Goal: Navigation & Orientation: Find specific page/section

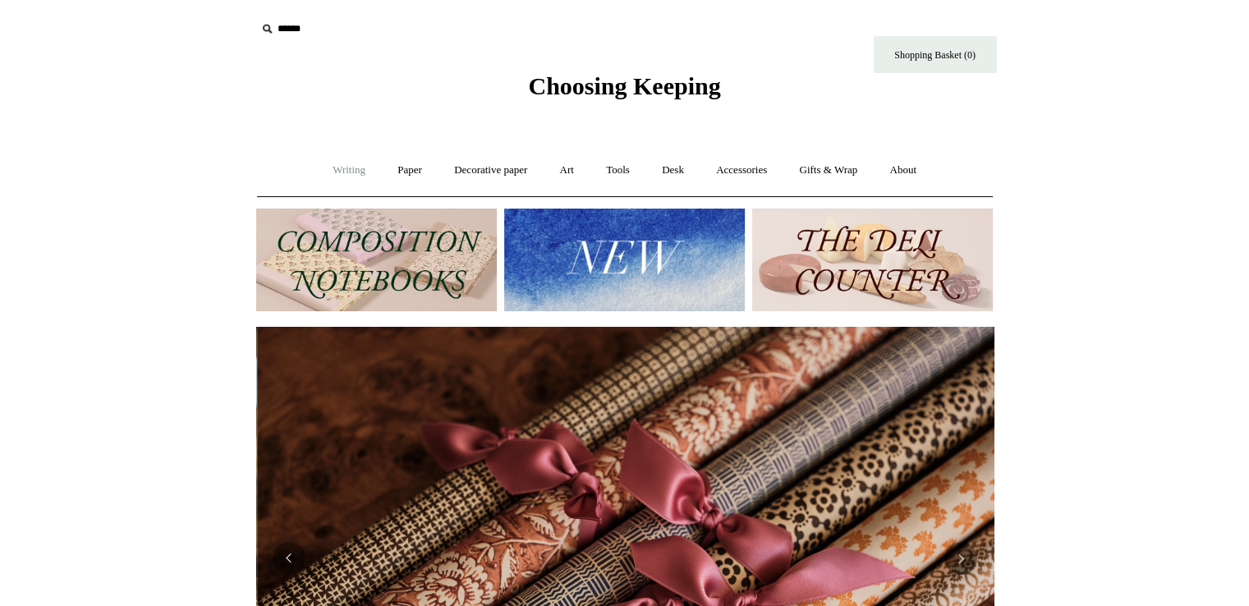
scroll to position [0, 1475]
click at [354, 181] on link "Writing +" at bounding box center [349, 171] width 62 height 44
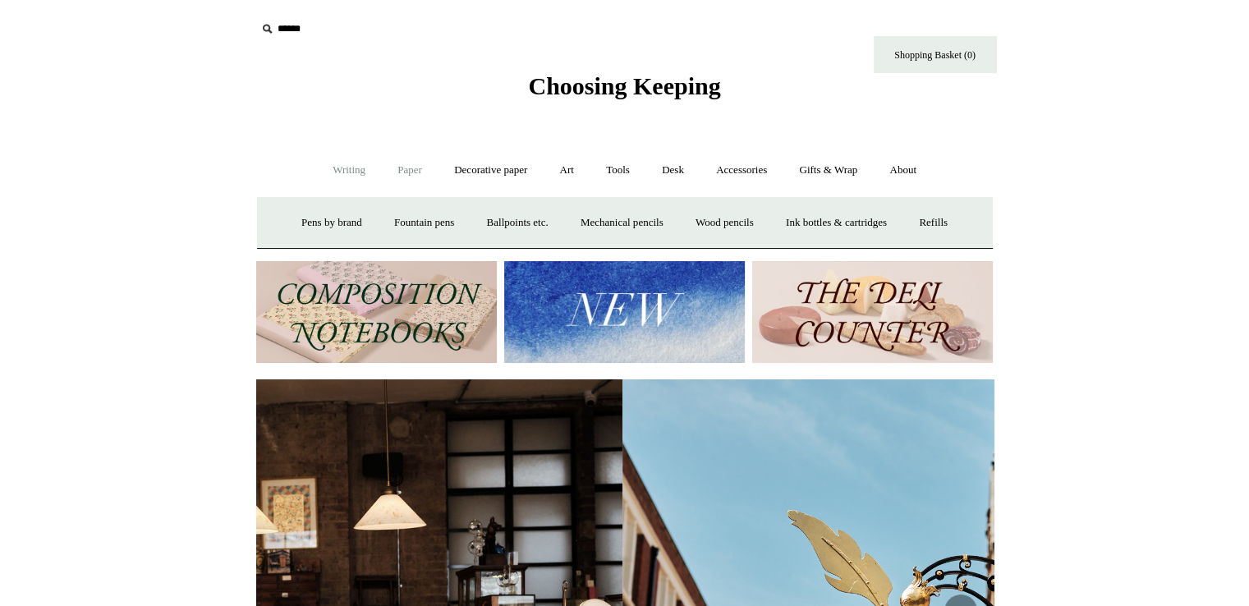
click at [414, 164] on link "Paper +" at bounding box center [410, 171] width 54 height 44
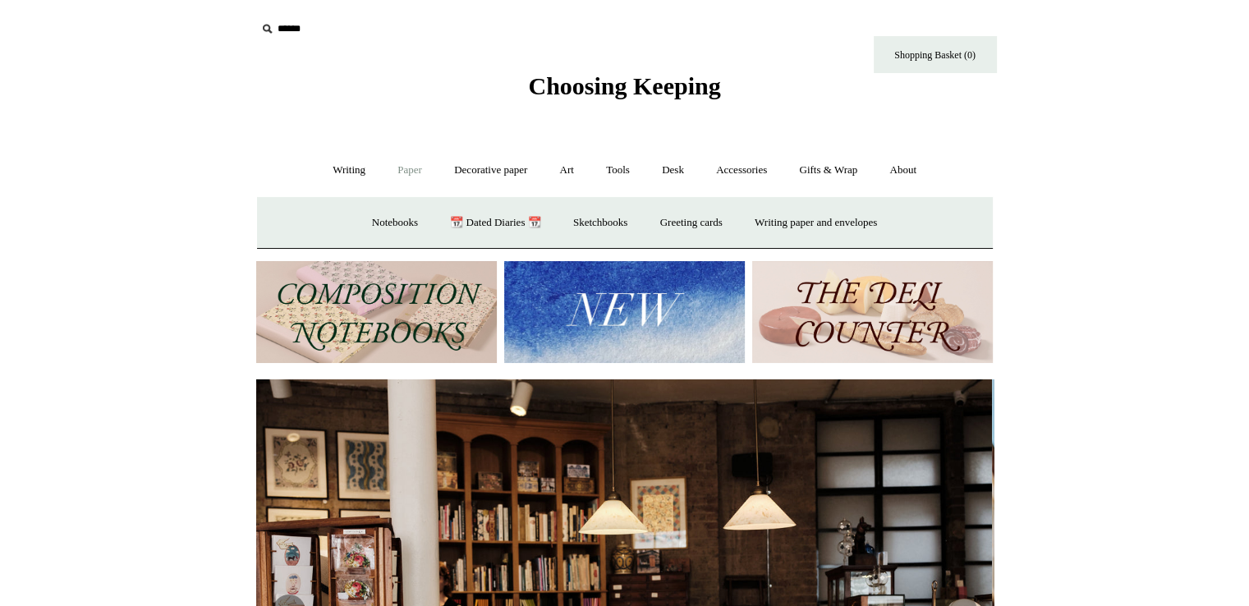
scroll to position [0, 0]
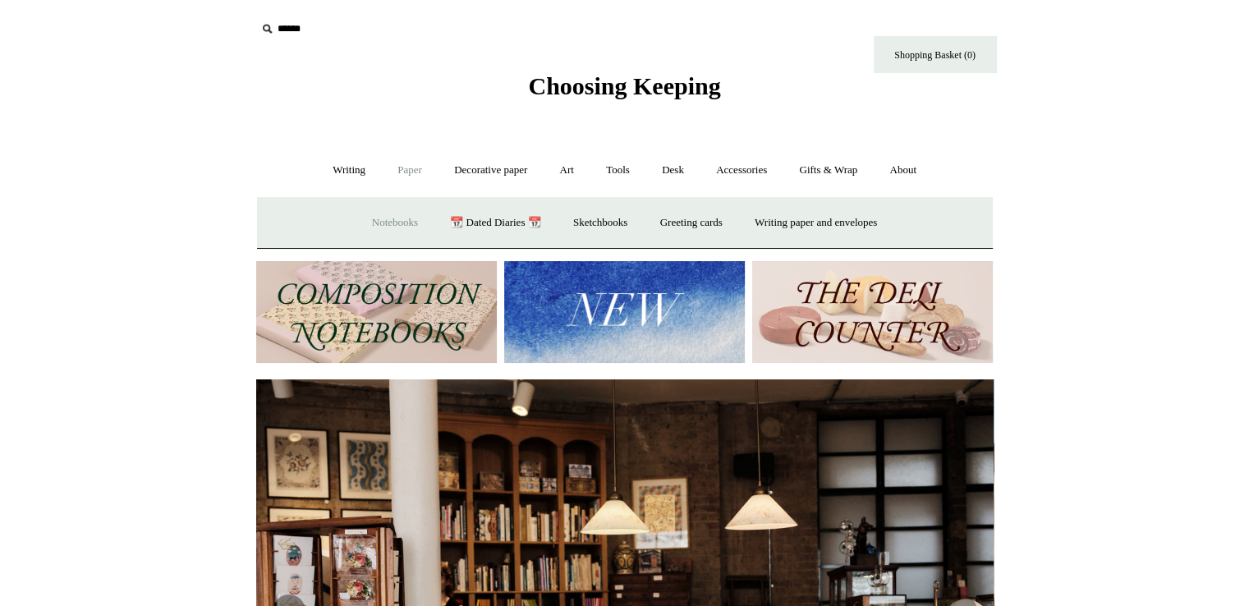
click at [390, 223] on link "Notebooks +" at bounding box center [395, 223] width 76 height 44
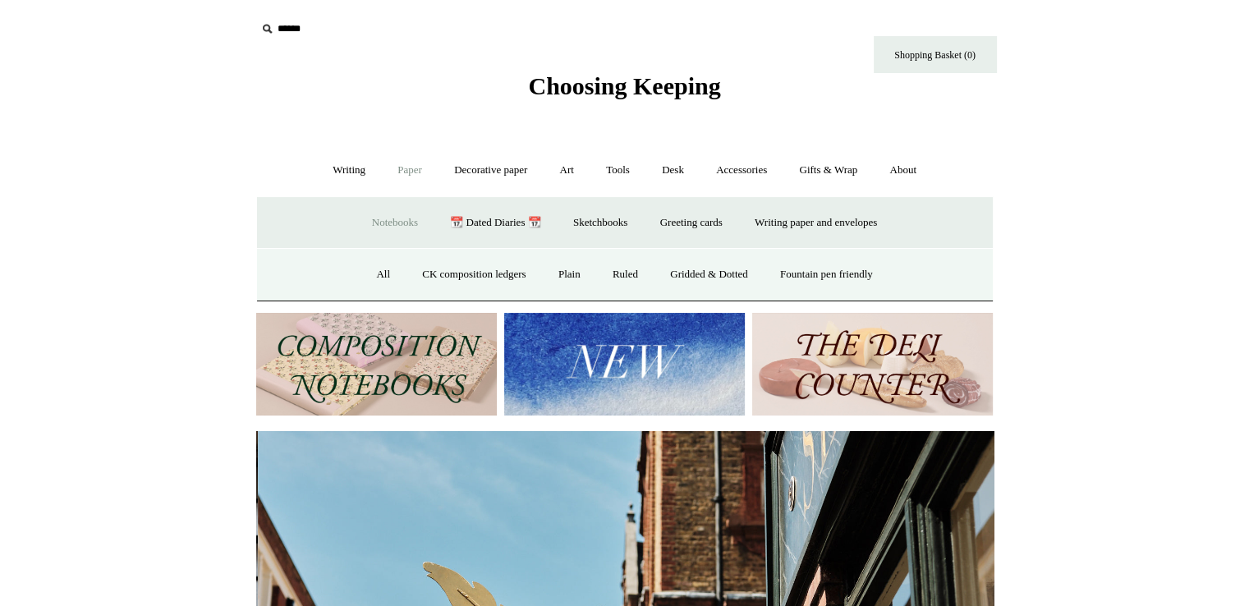
scroll to position [0, 737]
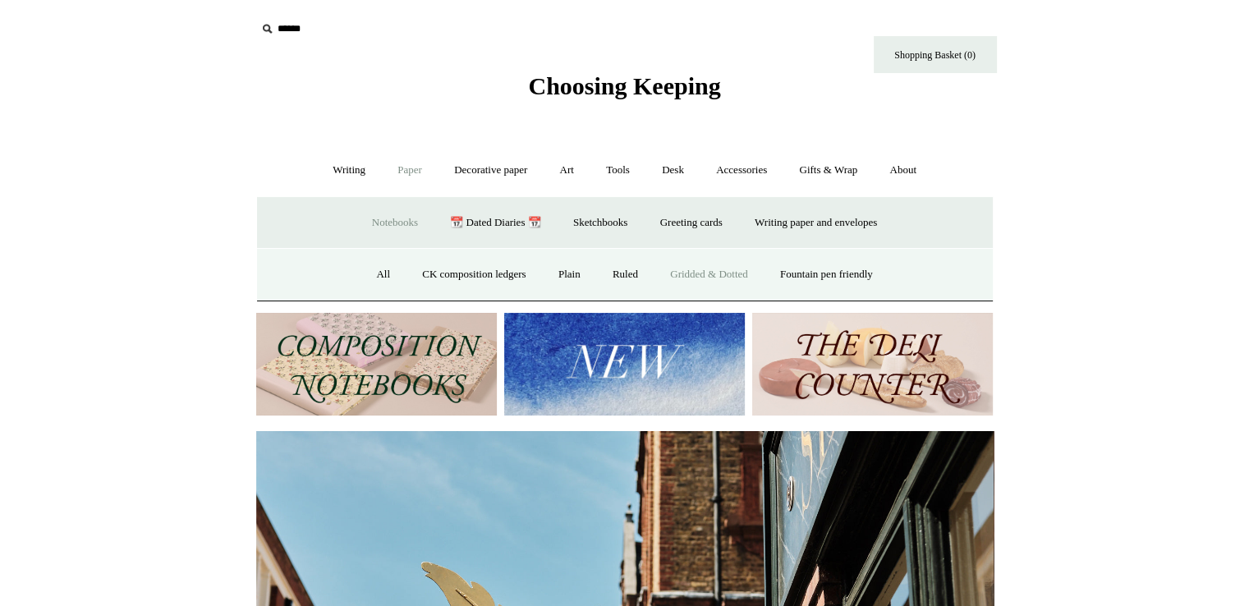
click at [686, 275] on link "Gridded & Dotted" at bounding box center [709, 275] width 108 height 44
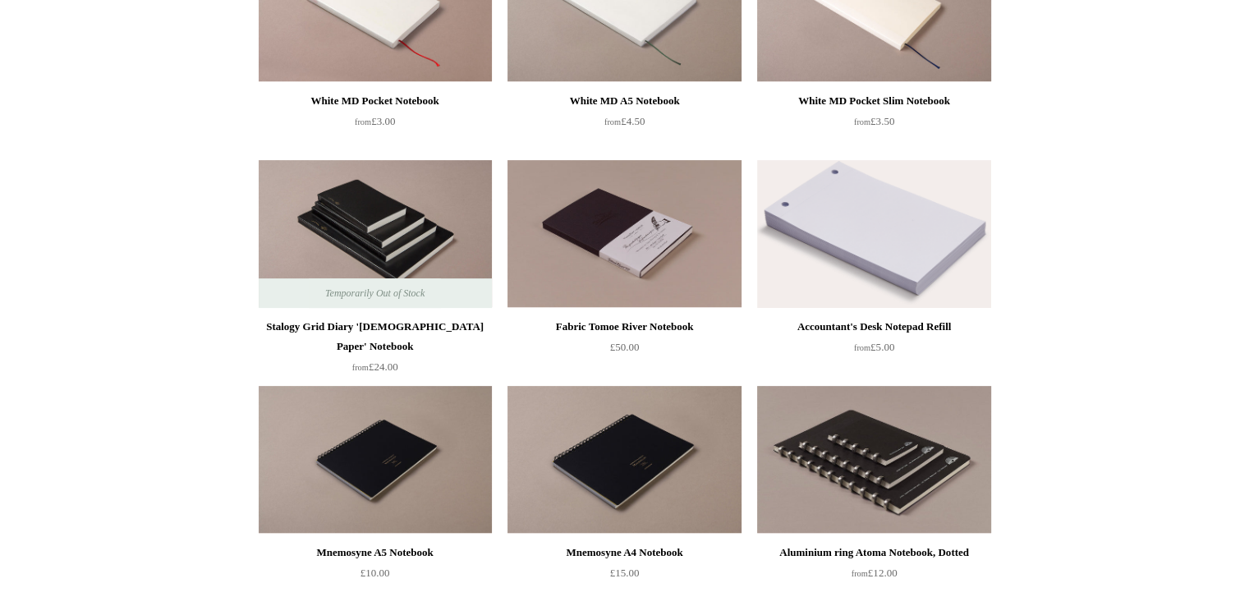
scroll to position [504, 0]
click at [593, 240] on img at bounding box center [623, 235] width 233 height 148
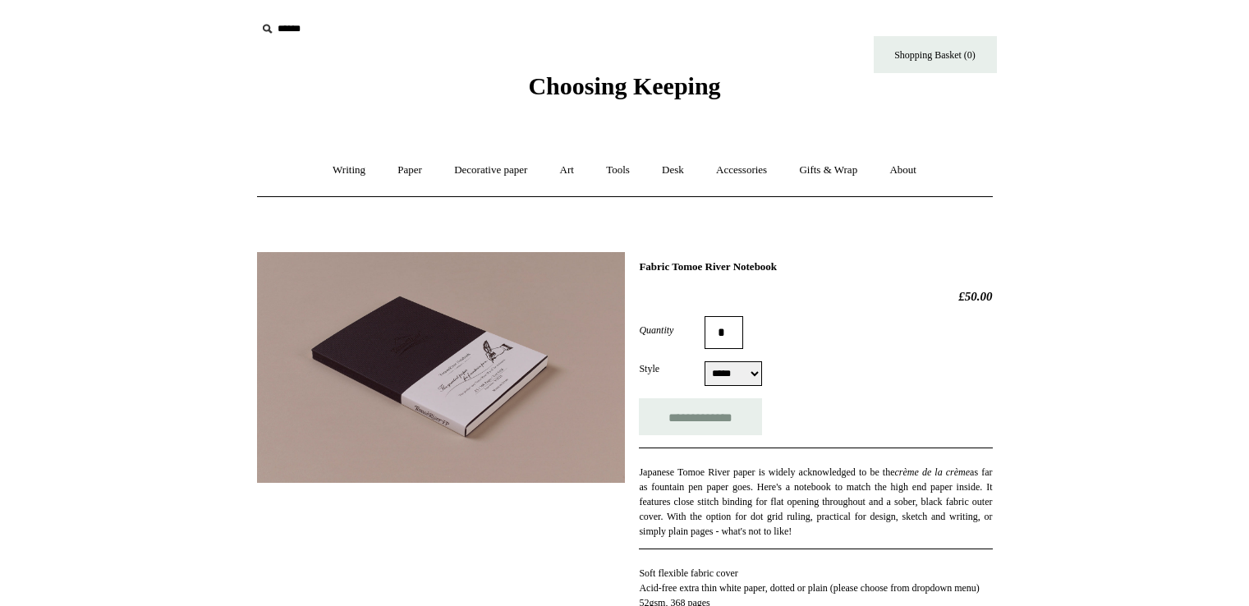
select select "*****"
click at [492, 172] on link "Decorative paper +" at bounding box center [490, 171] width 103 height 44
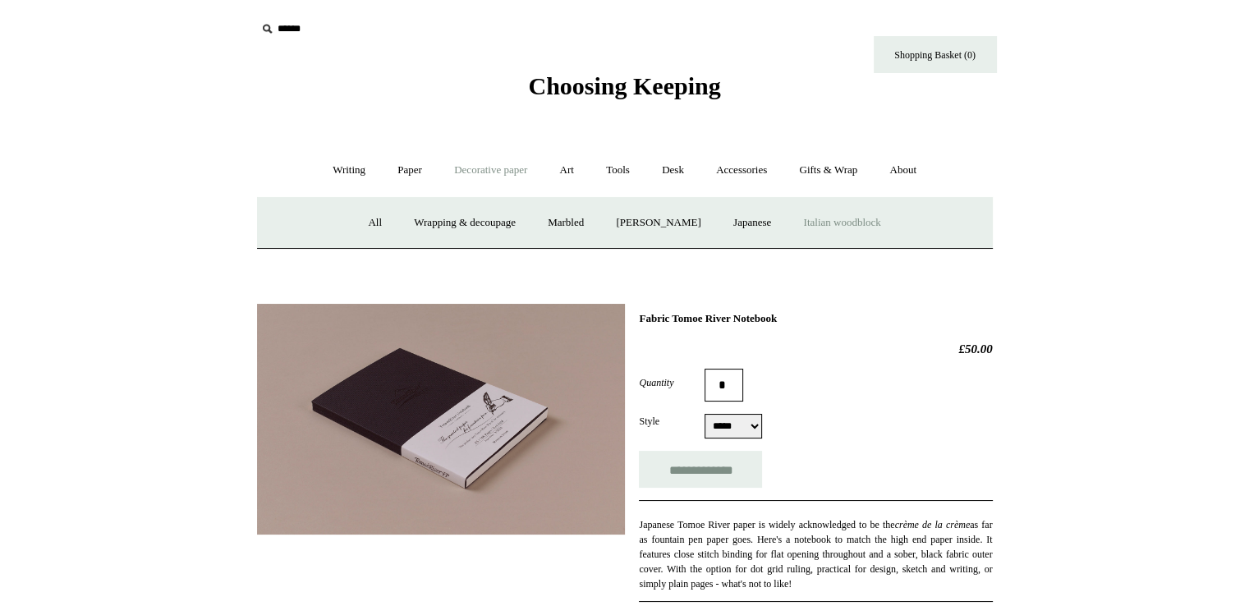
click at [886, 224] on link "Italian woodblock" at bounding box center [841, 223] width 107 height 44
